Goal: Task Accomplishment & Management: Complete application form

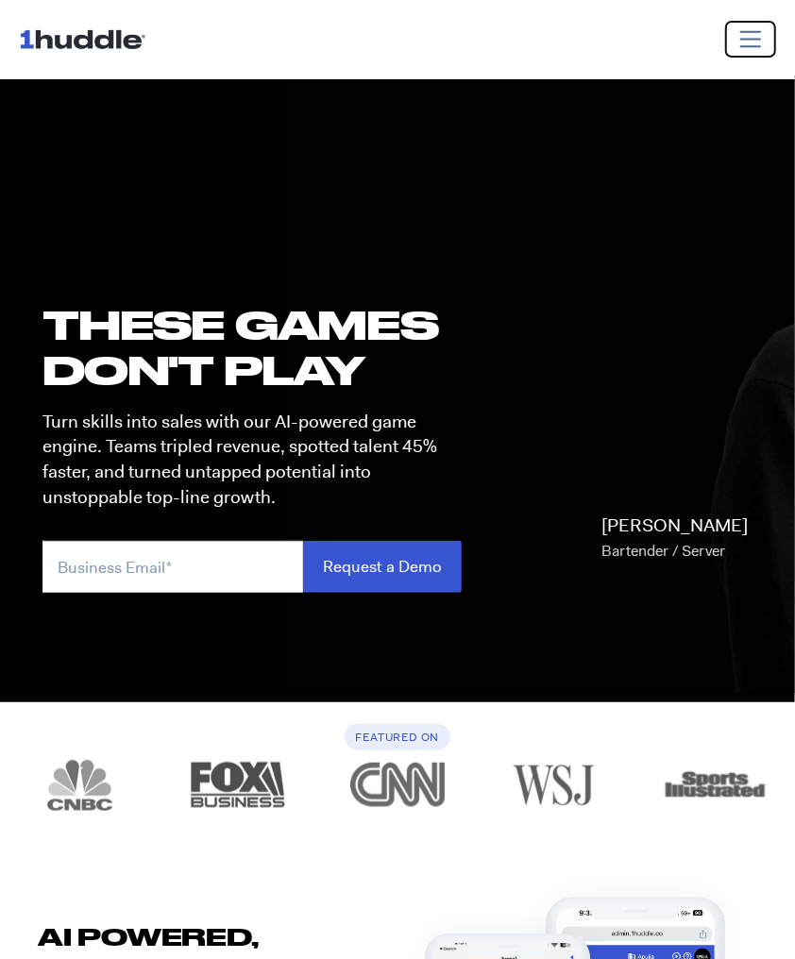
click at [748, 46] on span "Toggle navigation" at bounding box center [750, 38] width 27 height 27
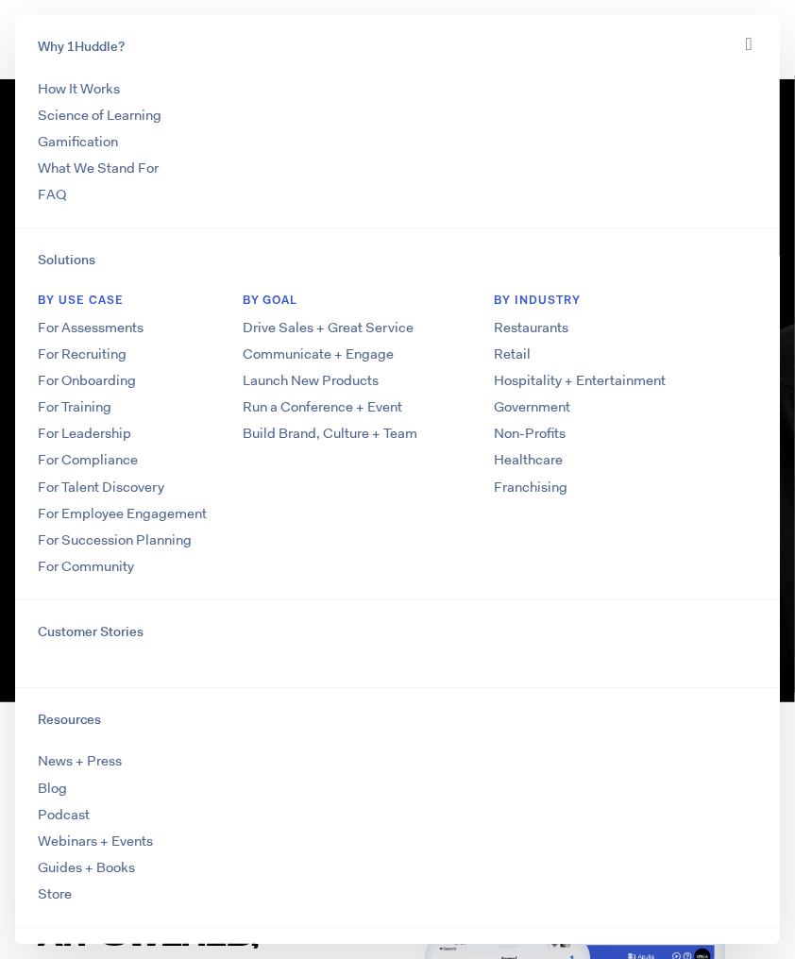
click at [785, 321] on div "Cristina T. Bartender / Server" at bounding box center [636, 452] width 318 height 282
click at [740, 45] on button "Toggle navigation" at bounding box center [748, 43] width 31 height 27
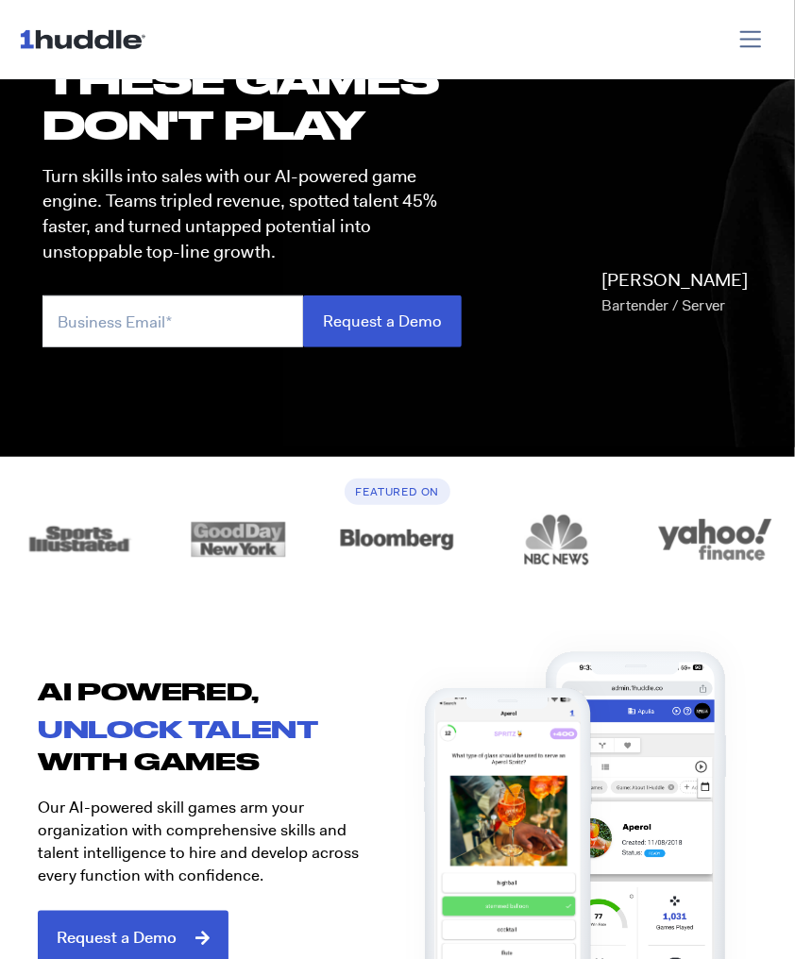
scroll to position [244, 0]
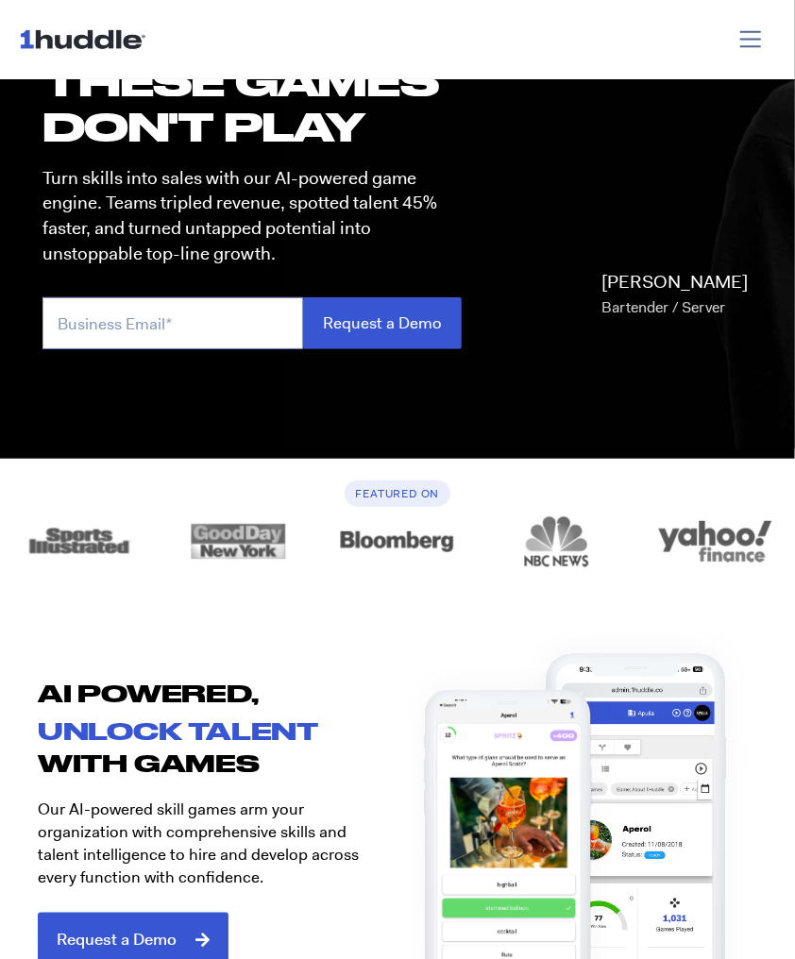
click at [245, 312] on input "email" at bounding box center [172, 323] width 260 height 52
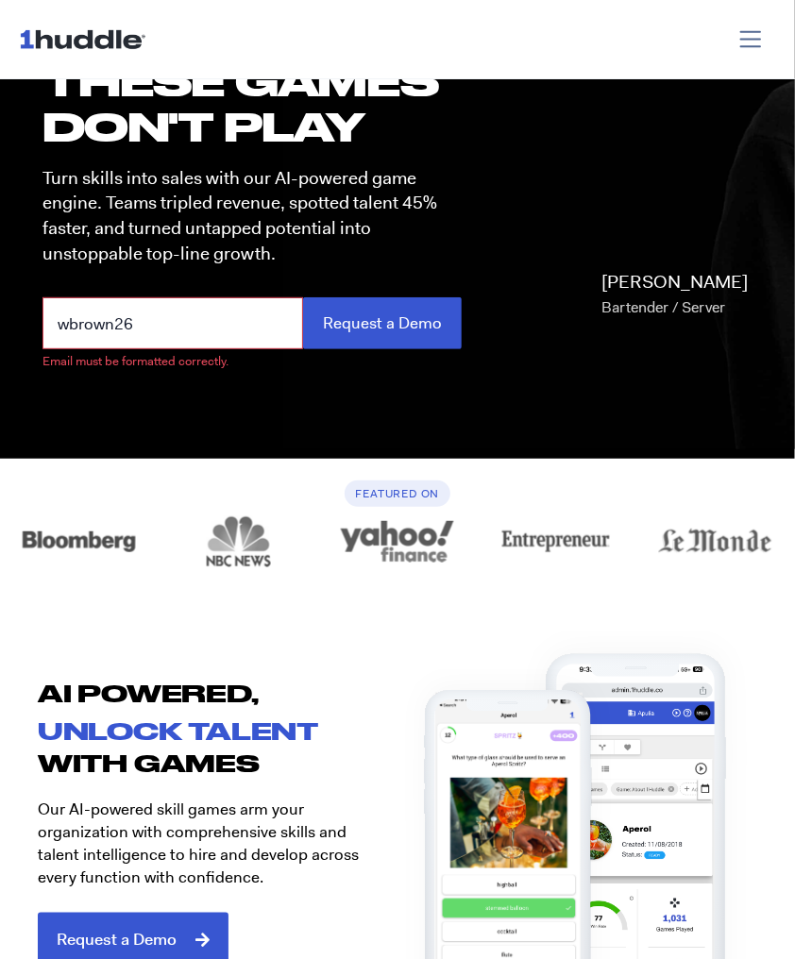
type input "[EMAIL_ADDRESS][DOMAIN_NAME]"
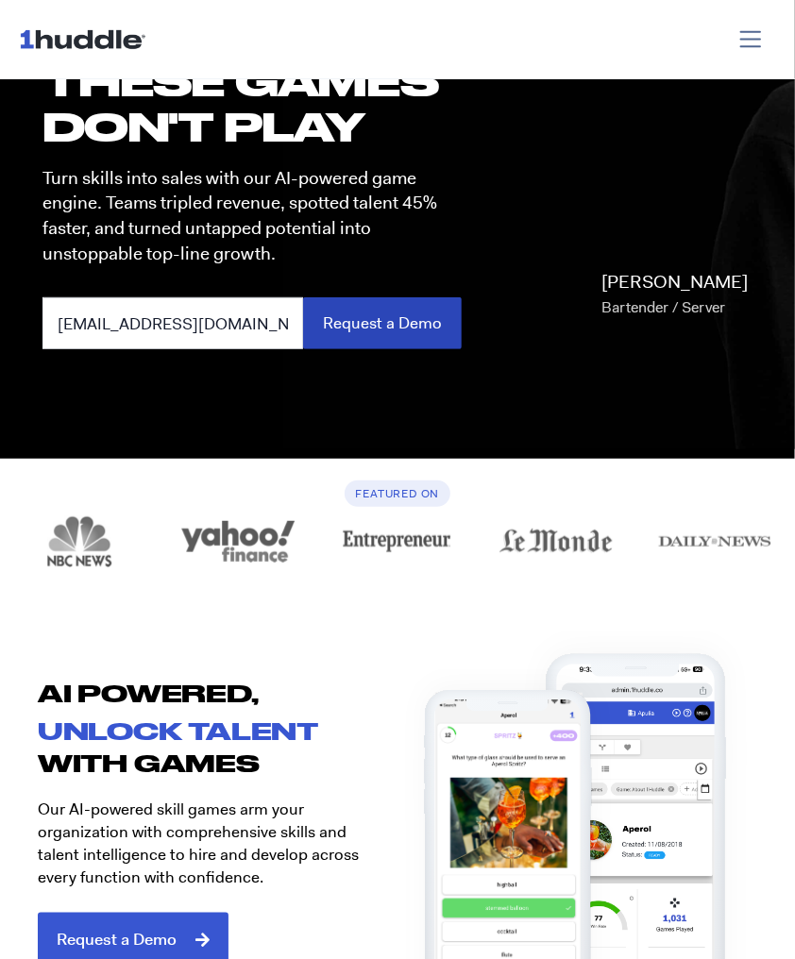
click at [387, 339] on input "Request a Demo" at bounding box center [382, 323] width 159 height 52
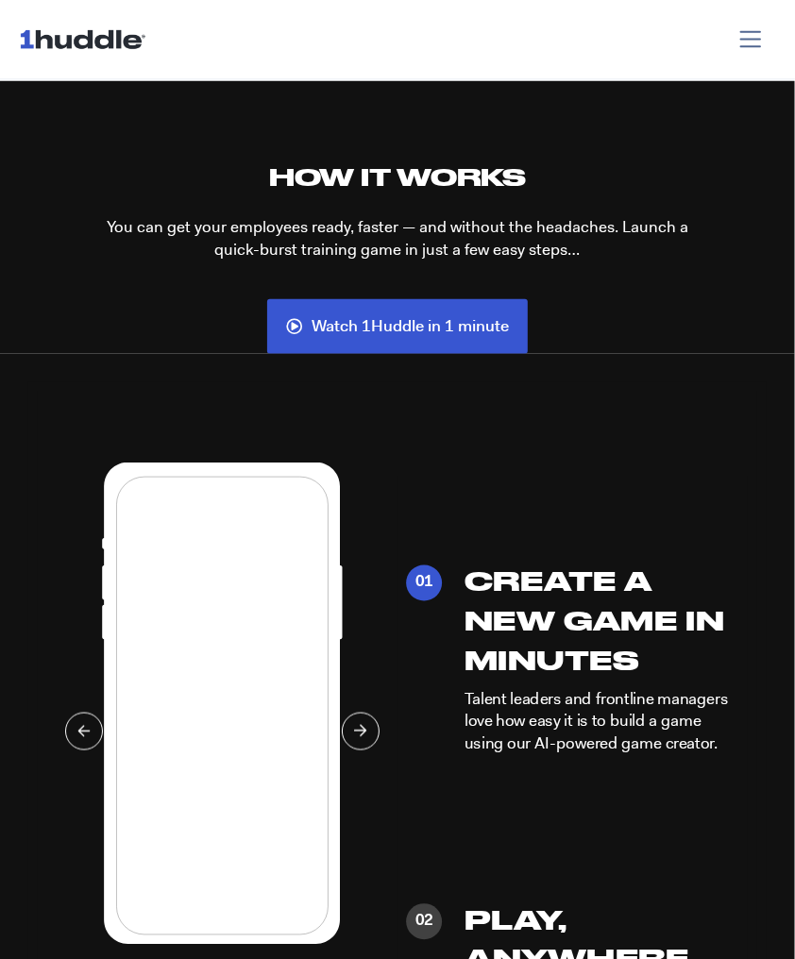
scroll to position [3407, 0]
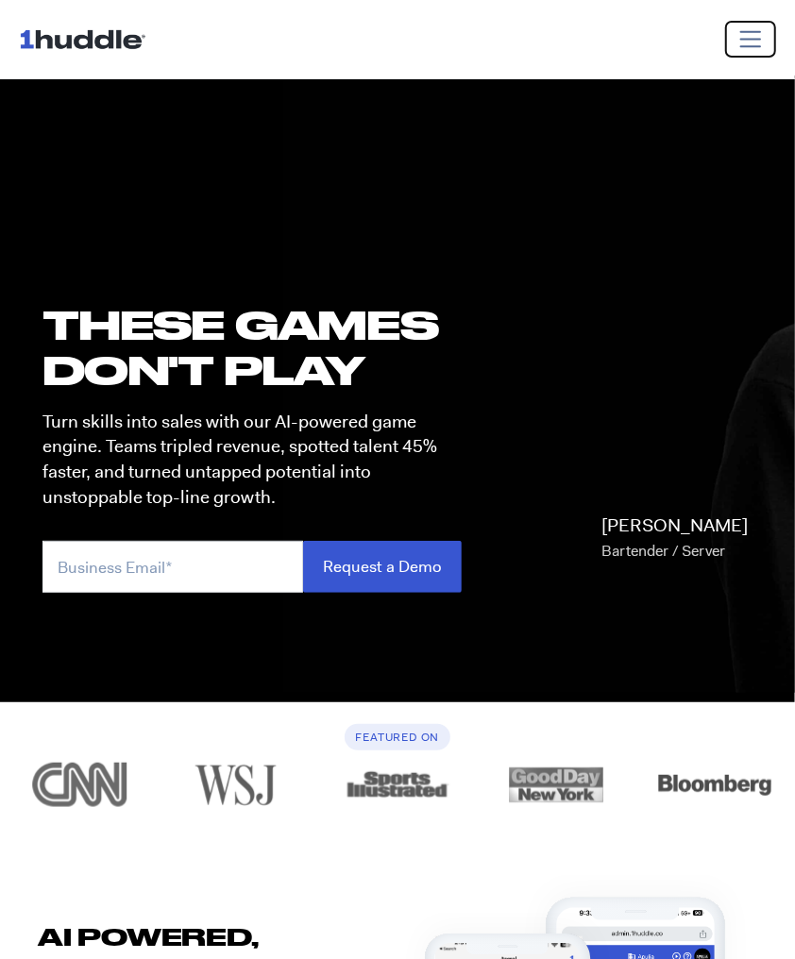
click at [745, 39] on span "Toggle navigation" at bounding box center [750, 38] width 27 height 27
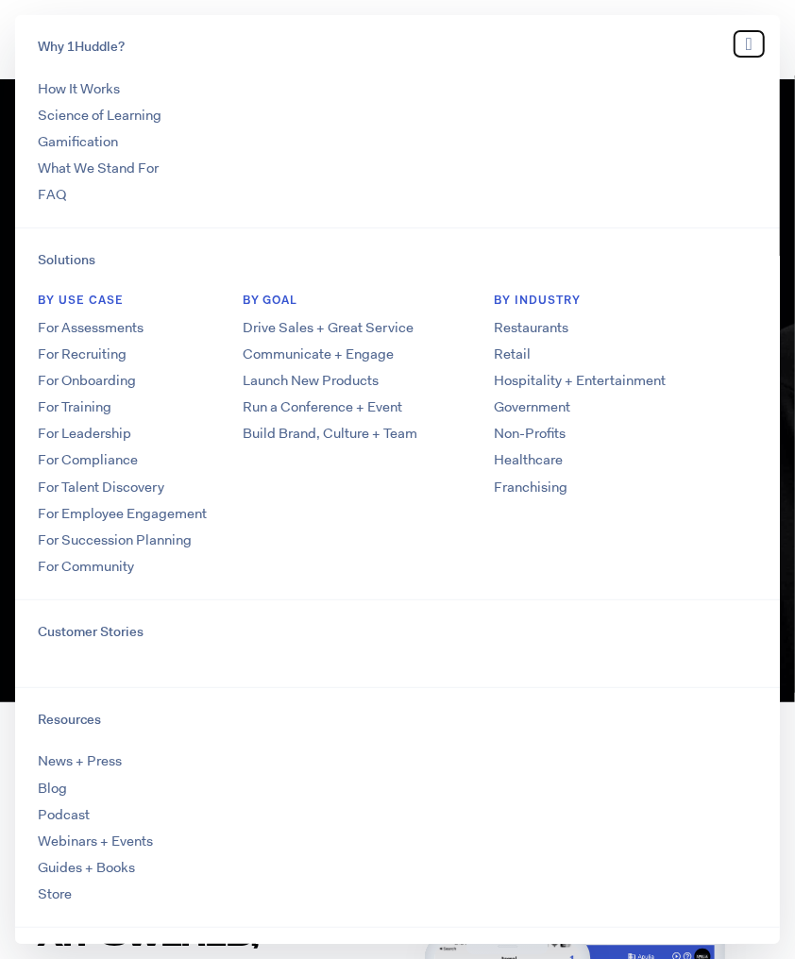
click at [746, 35] on icon "Toggle navigation" at bounding box center [749, 44] width 7 height 20
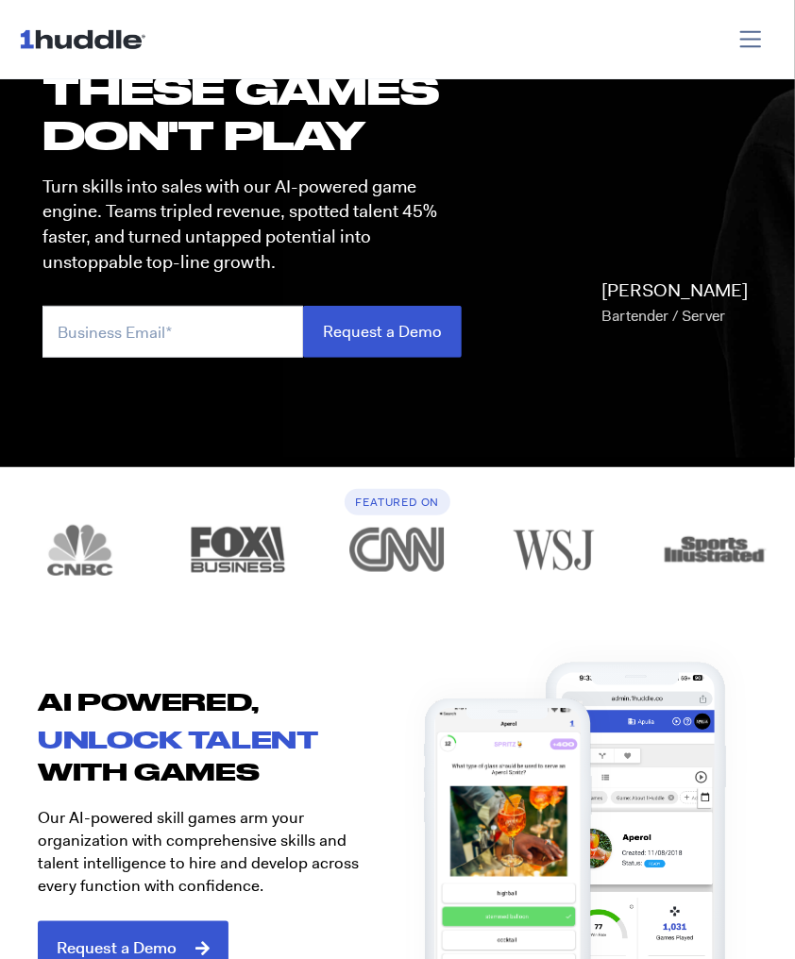
scroll to position [232, 0]
